Goal: Task Accomplishment & Management: Use online tool/utility

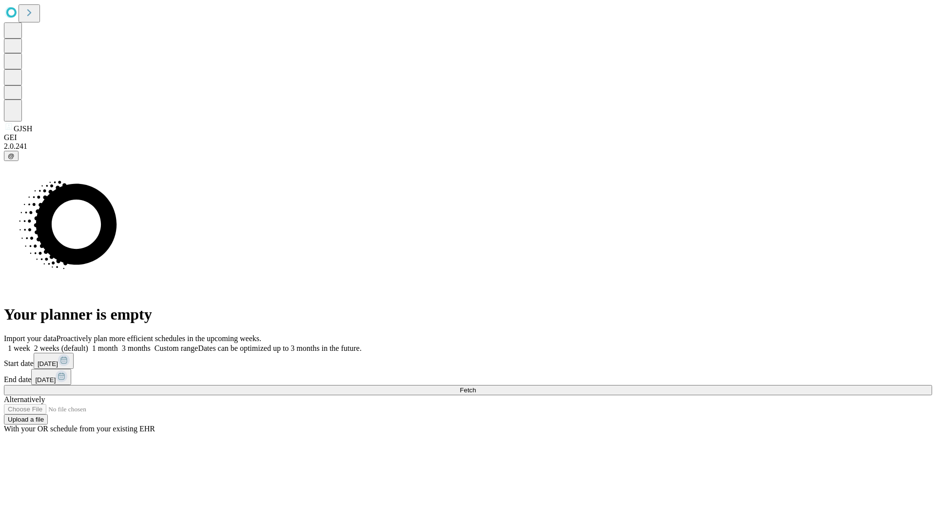
click at [476, 386] on span "Fetch" at bounding box center [468, 389] width 16 height 7
